Goal: Task Accomplishment & Management: Manage account settings

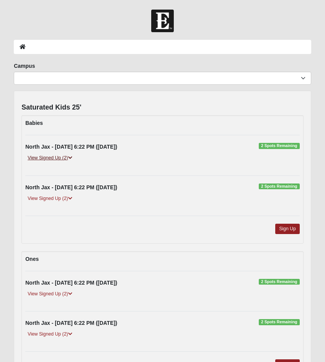
click at [72, 158] on icon at bounding box center [70, 158] width 4 height 5
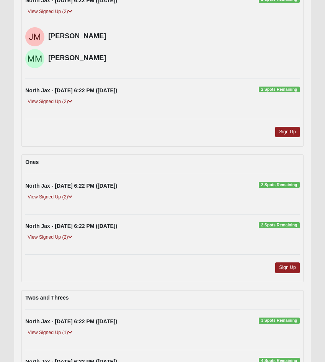
scroll to position [155, 0]
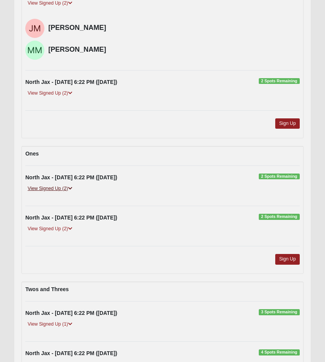
click at [72, 187] on icon at bounding box center [70, 188] width 4 height 5
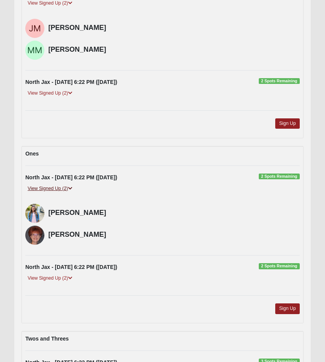
click at [72, 187] on icon at bounding box center [70, 188] width 4 height 5
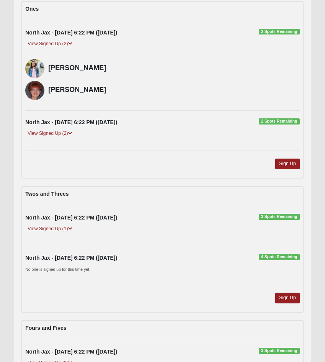
scroll to position [342, 0]
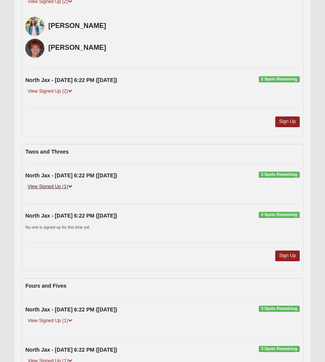
click at [72, 186] on icon at bounding box center [70, 186] width 4 height 5
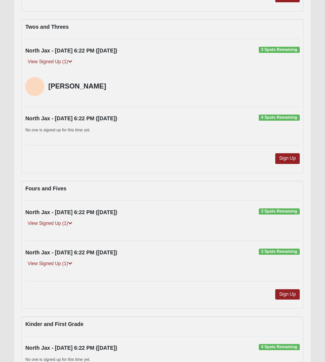
scroll to position [470, 0]
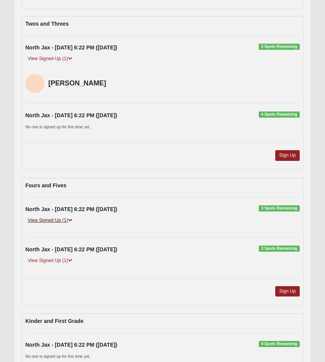
click at [69, 218] on icon at bounding box center [70, 220] width 4 height 5
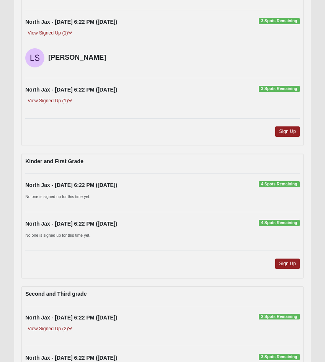
scroll to position [824, 0]
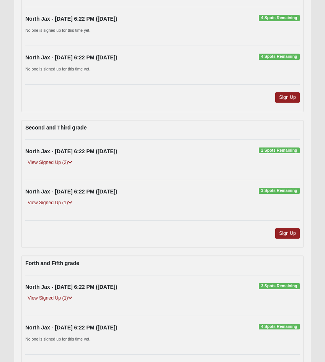
click at [76, 161] on div "View Signed Up (2)" at bounding box center [163, 165] width 286 height 13
click at [74, 161] on link "View Signed Up (2)" at bounding box center [49, 163] width 49 height 8
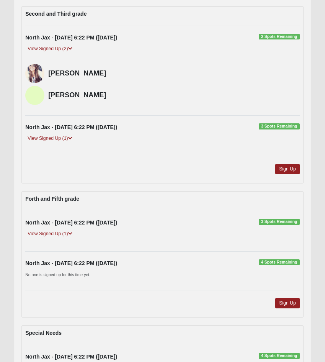
scroll to position [961, 0]
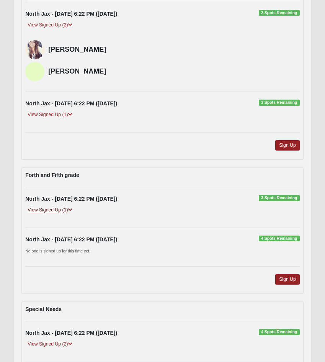
click at [72, 208] on icon at bounding box center [70, 210] width 4 height 5
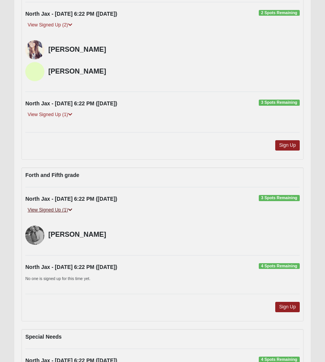
click at [72, 208] on icon at bounding box center [70, 210] width 4 height 5
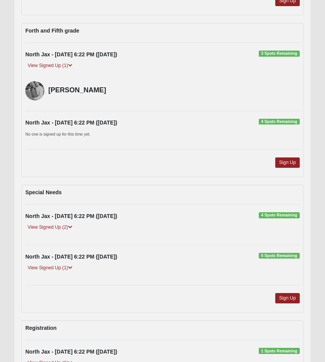
scroll to position [1158, 0]
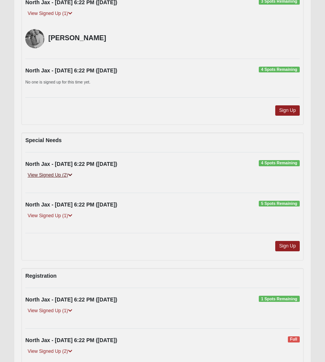
click at [72, 173] on icon at bounding box center [70, 175] width 4 height 5
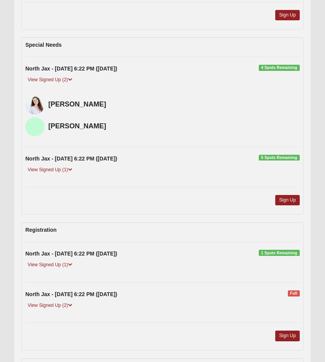
scroll to position [1275, 0]
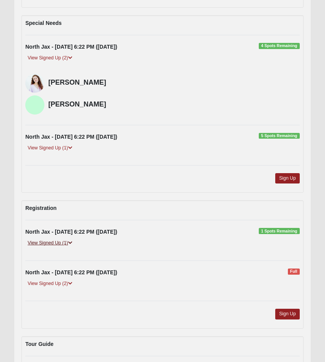
click at [72, 241] on icon at bounding box center [70, 243] width 4 height 5
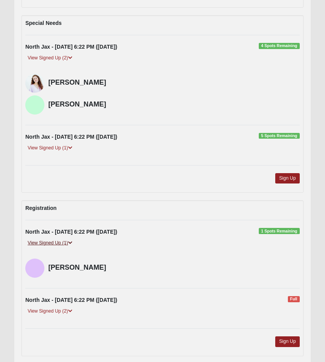
click at [72, 241] on icon at bounding box center [70, 243] width 4 height 5
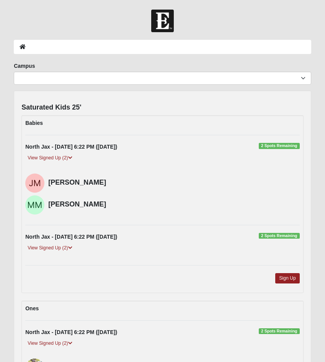
scroll to position [0, 0]
